Goal: Task Accomplishment & Management: Complete application form

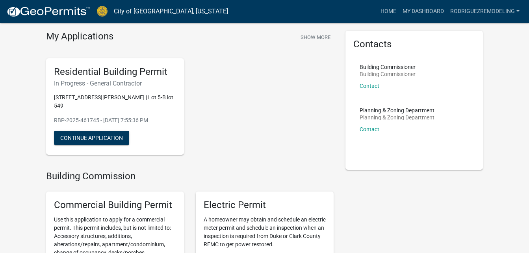
scroll to position [28, 0]
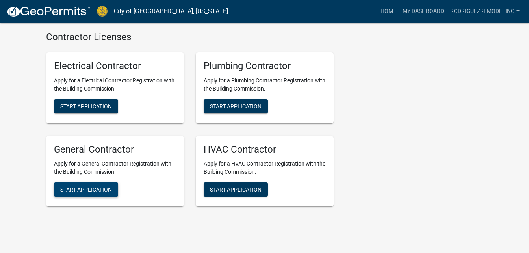
scroll to position [1803, 0]
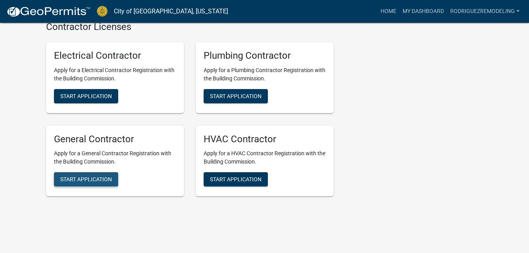
click at [78, 176] on span "Start Application" at bounding box center [86, 179] width 52 height 6
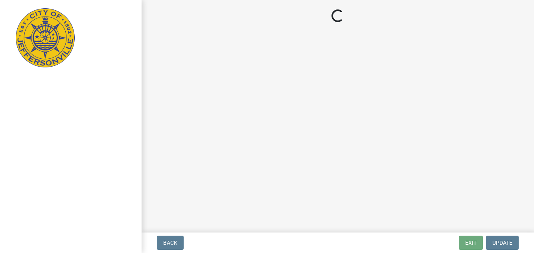
select select "ky"
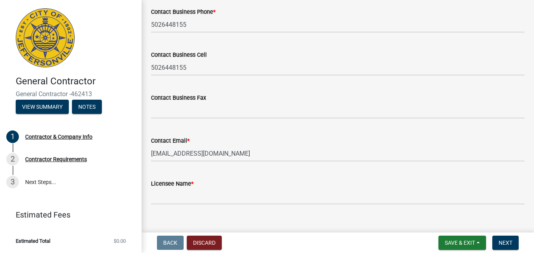
scroll to position [414, 0]
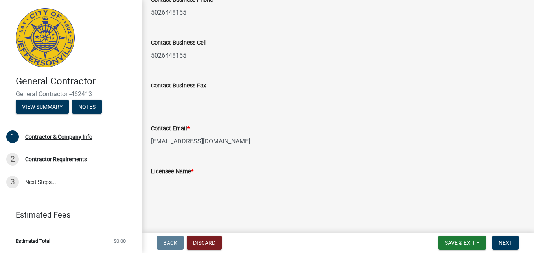
click at [179, 182] on input "Licensee Name *" at bounding box center [338, 184] width 374 height 16
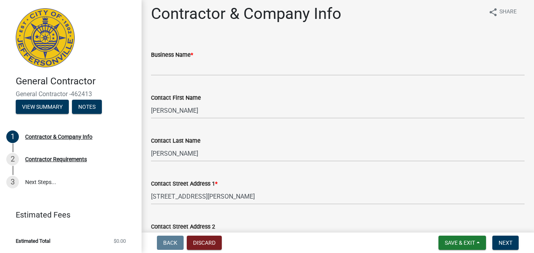
scroll to position [0, 0]
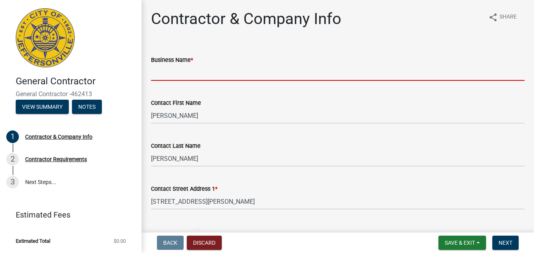
click at [203, 74] on input "Business Name *" at bounding box center [338, 73] width 374 height 16
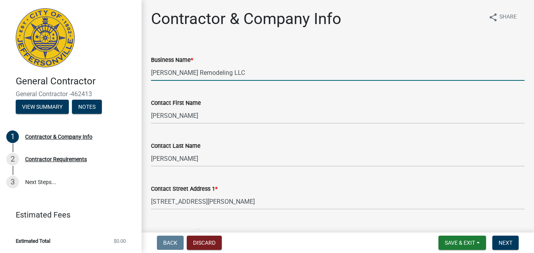
type input "[PERSON_NAME] Remodeling LLC"
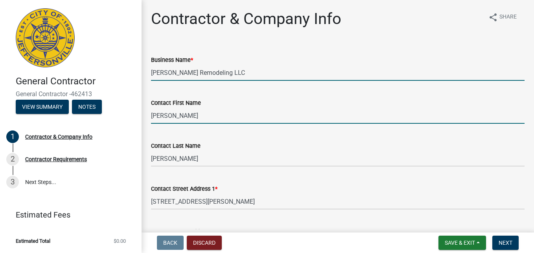
click at [186, 110] on input "[PERSON_NAME]" at bounding box center [338, 115] width 374 height 16
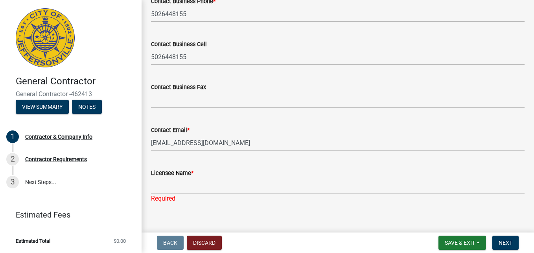
scroll to position [413, 0]
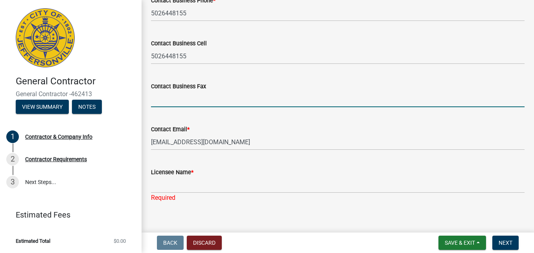
click at [179, 96] on input "Contact Business Fax" at bounding box center [338, 99] width 374 height 16
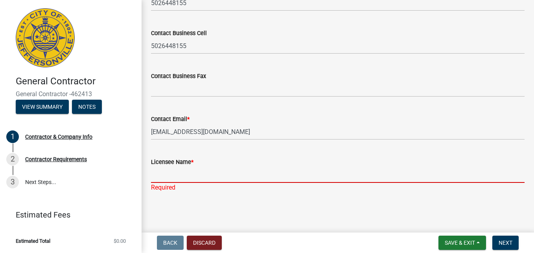
click at [163, 172] on input "Licensee Name *" at bounding box center [338, 174] width 374 height 16
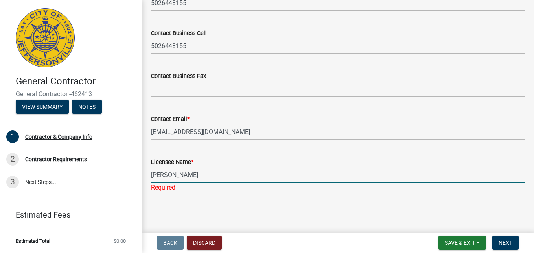
click at [166, 173] on input "[PERSON_NAME]" at bounding box center [338, 174] width 374 height 16
click at [224, 175] on input "[PERSON_NAME] [PERSON_NAME]" at bounding box center [338, 174] width 374 height 16
click at [220, 176] on input "Jose Roberto Rodriguez" at bounding box center [338, 174] width 374 height 16
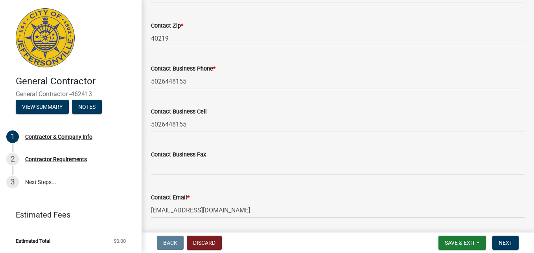
scroll to position [352, 0]
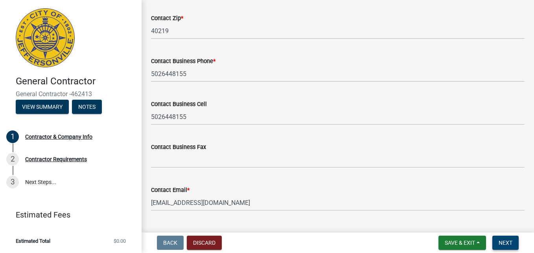
type input "Jose Roberto Rodriguez Murcia"
click at [510, 247] on button "Next" at bounding box center [506, 242] width 26 height 14
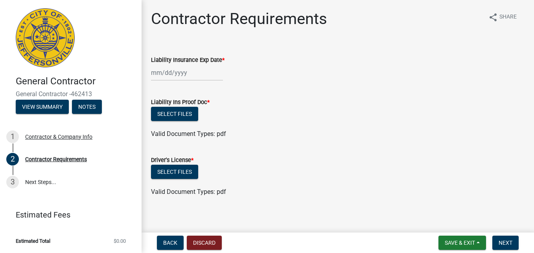
scroll to position [5, 0]
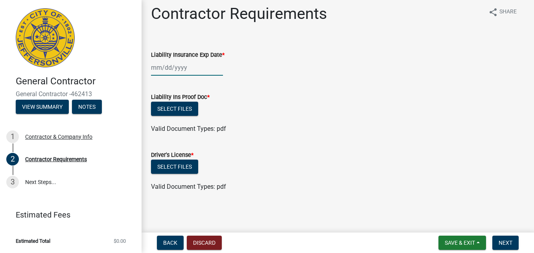
click at [155, 67] on div at bounding box center [187, 67] width 72 height 16
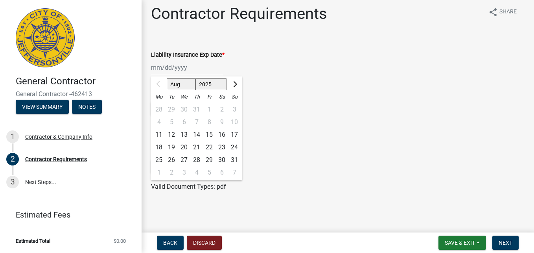
click at [235, 119] on div "4 5 6 7 8 9 10" at bounding box center [196, 122] width 91 height 13
click at [161, 68] on input "Liability Insurance Exp Date *" at bounding box center [187, 67] width 72 height 16
click at [162, 132] on div "11" at bounding box center [159, 134] width 13 height 13
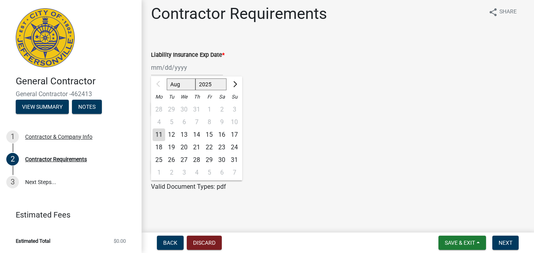
type input "08/11/2025"
click at [164, 70] on div "08/11/2025 Aug Sep Oct Nov Dec 2025 2026 2027 2028 2029 2030 2031 2032 2033 203…" at bounding box center [187, 67] width 72 height 16
drag, startPoint x: 183, startPoint y: 89, endPoint x: 173, endPoint y: 114, distance: 27.3
click at [173, 114] on ngb-datepicker "Aug Sep Oct Nov Dec 2025 2026 2027 2028 2029 2030 2031 2032 2033 2034 2035 2036…" at bounding box center [196, 128] width 91 height 104
click at [322, 76] on wm-data-entity-input "Liability Insurance Exp Date * 08/11/2025 Aug Sep Oct Nov Dec 2025 2026 2027 20…" at bounding box center [338, 61] width 374 height 44
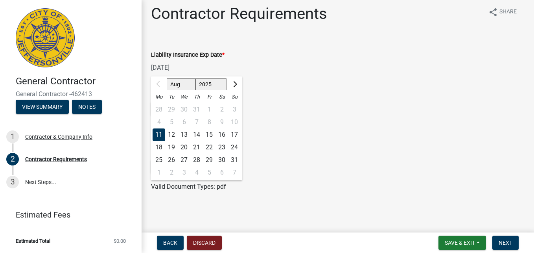
click at [179, 67] on div "08/11/2025 Aug Sep Oct Nov Dec 2025 2026 2027 2028 2029 2030 2031 2032 2033 203…" at bounding box center [187, 67] width 72 height 16
click at [157, 82] on div at bounding box center [159, 84] width 16 height 13
click at [226, 116] on div "4 5 6 7 8 9 10" at bounding box center [196, 122] width 91 height 13
click at [235, 120] on div "4 5 6 7 8 9 10" at bounding box center [196, 122] width 91 height 13
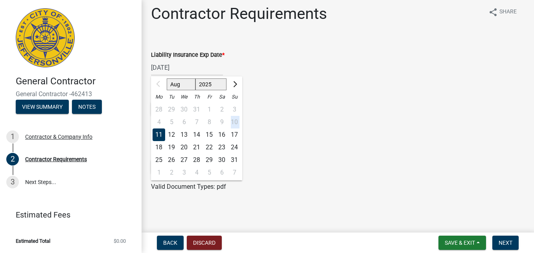
click at [235, 120] on div "4 5 6 7 8 9 10" at bounding box center [196, 122] width 91 height 13
drag, startPoint x: 235, startPoint y: 120, endPoint x: 232, endPoint y: 80, distance: 39.5
click at [232, 80] on button "Next month" at bounding box center [234, 84] width 9 height 13
click at [234, 81] on span "Next month" at bounding box center [234, 84] width 6 height 6
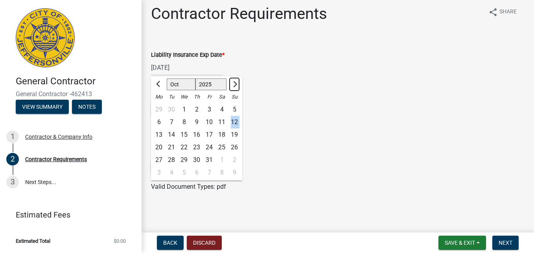
click at [234, 81] on span "Next month" at bounding box center [234, 84] width 6 height 6
select select "1"
select select "2026"
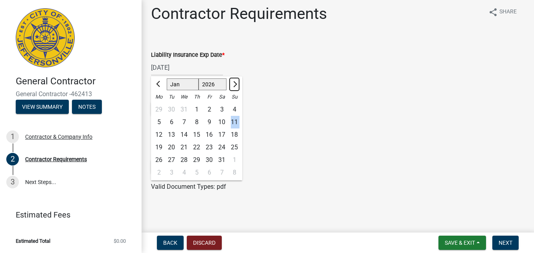
click at [234, 81] on span "Next month" at bounding box center [234, 84] width 6 height 6
click at [158, 79] on button "Previous month" at bounding box center [158, 84] width 9 height 13
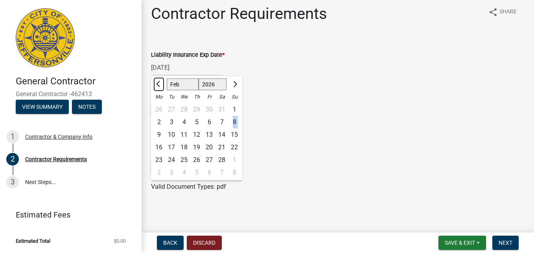
click at [158, 79] on button "Previous month" at bounding box center [158, 84] width 9 height 13
select select "12"
select select "2025"
click at [158, 79] on button "Previous month" at bounding box center [158, 84] width 9 height 13
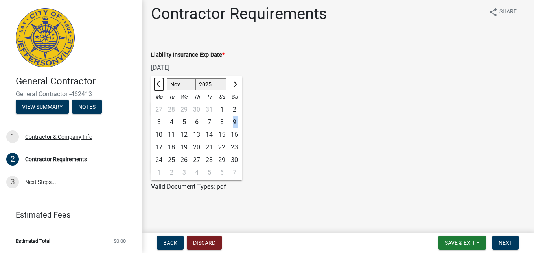
click at [158, 79] on button "Previous month" at bounding box center [158, 84] width 9 height 13
select select "8"
click at [158, 79] on div at bounding box center [159, 84] width 16 height 13
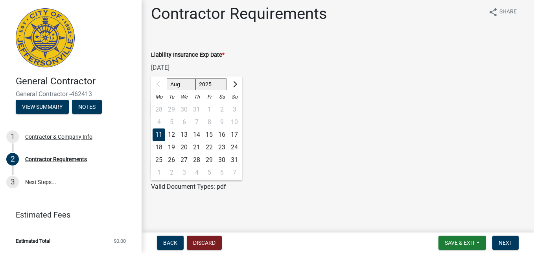
click at [158, 79] on div at bounding box center [159, 84] width 16 height 13
drag, startPoint x: 228, startPoint y: 122, endPoint x: 236, endPoint y: 119, distance: 8.5
click at [236, 119] on div "4 5 6 7 8 9 10" at bounding box center [196, 122] width 91 height 13
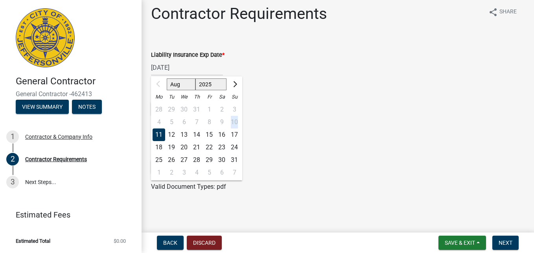
click at [236, 119] on div "4 5 6 7 8 9 10" at bounding box center [196, 122] width 91 height 13
click at [231, 121] on div "4 5 6 7 8 9 10" at bounding box center [196, 122] width 91 height 13
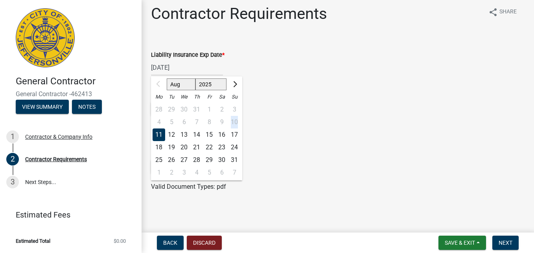
click at [231, 121] on div "4 5 6 7 8 9 10" at bounding box center [196, 122] width 91 height 13
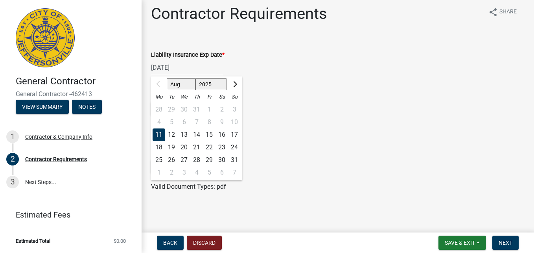
click at [231, 121] on div "4 5 6 7 8 9 10" at bounding box center [196, 122] width 91 height 13
click at [201, 132] on div "14" at bounding box center [196, 134] width 13 height 13
type input "08/14/2025"
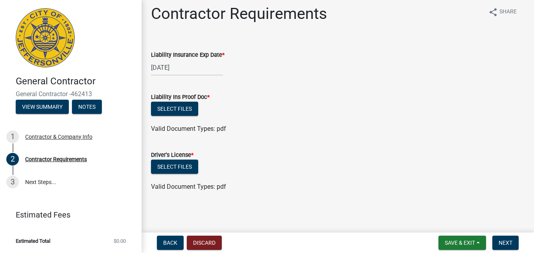
click at [179, 65] on div "08/14/2025" at bounding box center [187, 67] width 72 height 16
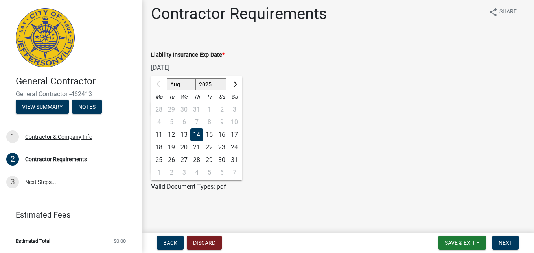
click at [230, 119] on div "4 5 6 7 8 9 10" at bounding box center [196, 122] width 91 height 13
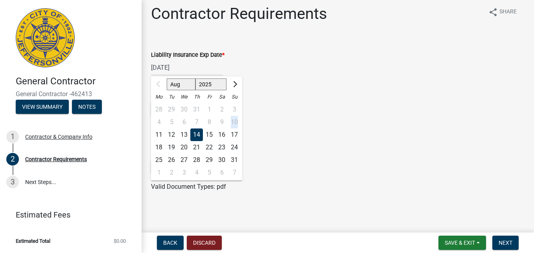
click at [233, 120] on div "4 5 6 7 8 9 10" at bounding box center [196, 122] width 91 height 13
click at [177, 71] on input "08/14/2025" at bounding box center [187, 67] width 72 height 16
click at [159, 79] on div at bounding box center [159, 84] width 16 height 13
click at [232, 85] on button "Next month" at bounding box center [234, 84] width 9 height 13
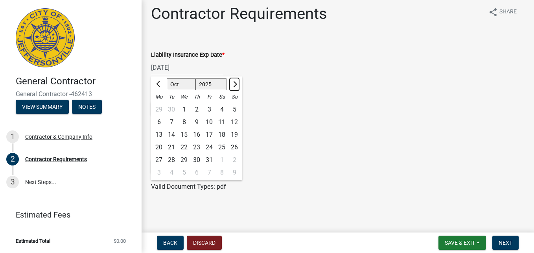
click at [232, 85] on button "Next month" at bounding box center [234, 84] width 9 height 13
select select "11"
click at [211, 131] on div "14" at bounding box center [209, 134] width 13 height 13
type input "11/14/2025"
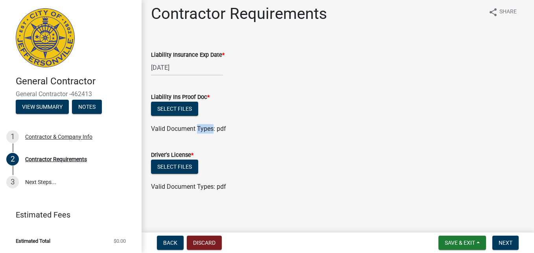
click at [211, 131] on span "Valid Document Types: pdf" at bounding box center [188, 128] width 75 height 7
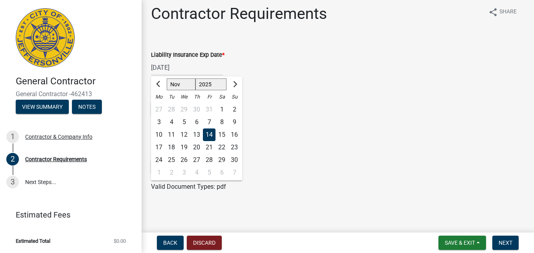
click at [181, 62] on div "11/14/2025 Aug Sep Oct Nov Dec 2025 2026 2027 2028 2029 2030 2031 2032 2033 203…" at bounding box center [187, 67] width 72 height 16
click at [156, 79] on button "Previous month" at bounding box center [158, 84] width 9 height 13
select select "10"
click at [173, 132] on div "14" at bounding box center [171, 134] width 13 height 13
type input "10/14/2025"
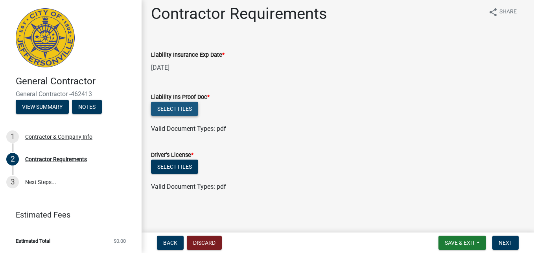
click at [185, 106] on button "Select files" at bounding box center [174, 109] width 47 height 14
click at [172, 166] on button "Select files" at bounding box center [174, 166] width 47 height 14
click at [176, 105] on button "Select files" at bounding box center [174, 109] width 47 height 14
click at [172, 107] on button "Select files" at bounding box center [174, 109] width 47 height 14
click at [180, 107] on button "Select files" at bounding box center [174, 109] width 47 height 14
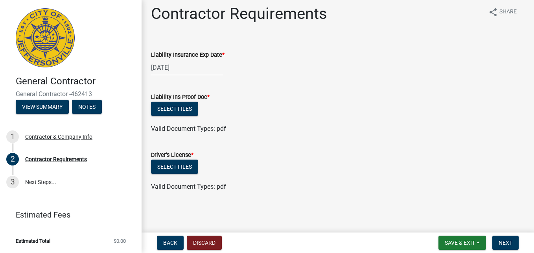
click at [357, 58] on div "Liability Insurance Exp Date *" at bounding box center [338, 54] width 374 height 9
click at [181, 105] on button "Select files" at bounding box center [174, 109] width 47 height 14
click at [194, 108] on button "Select files" at bounding box center [174, 109] width 47 height 14
click at [172, 164] on button "Select files" at bounding box center [174, 166] width 47 height 14
click at [172, 104] on button "Select files" at bounding box center [174, 109] width 47 height 14
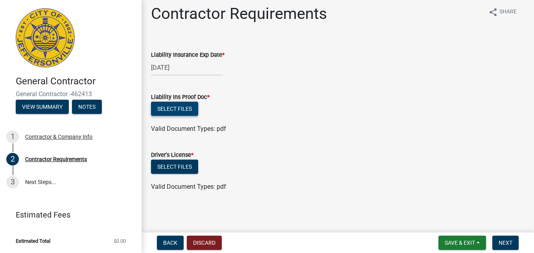
click at [151, 102] on button "Select files" at bounding box center [174, 109] width 47 height 14
click at [181, 107] on button "Select files" at bounding box center [174, 109] width 47 height 14
click at [177, 105] on button "Select files" at bounding box center [174, 109] width 47 height 14
click at [168, 104] on button "Select files" at bounding box center [174, 109] width 47 height 14
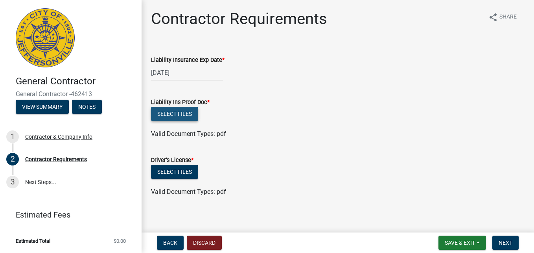
click at [177, 113] on button "Select files" at bounding box center [174, 114] width 47 height 14
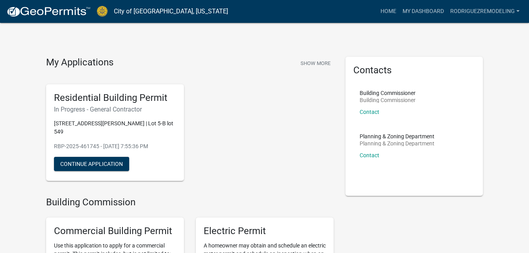
scroll to position [28, 0]
